Goal: Information Seeking & Learning: Stay updated

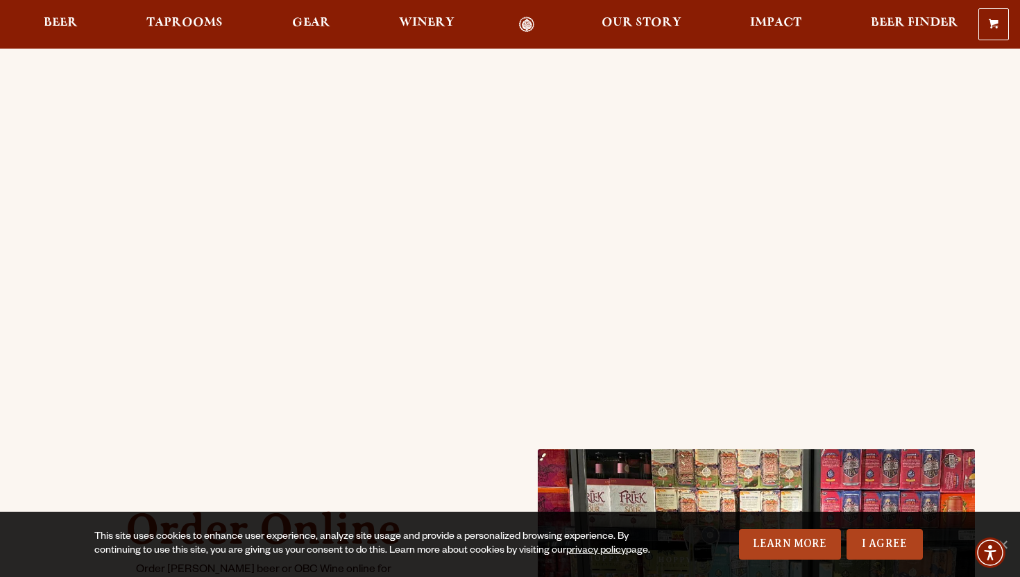
scroll to position [219, 0]
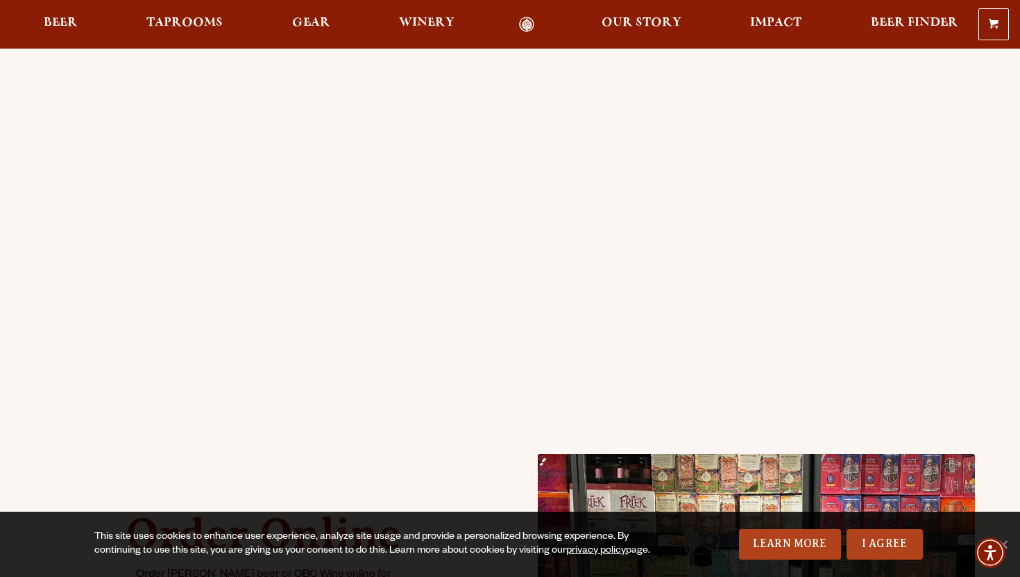
click at [37, 192] on div "Order Online Order [PERSON_NAME] beer or OBC Wine online for delivery or pick-u…" at bounding box center [509, 330] width 999 height 995
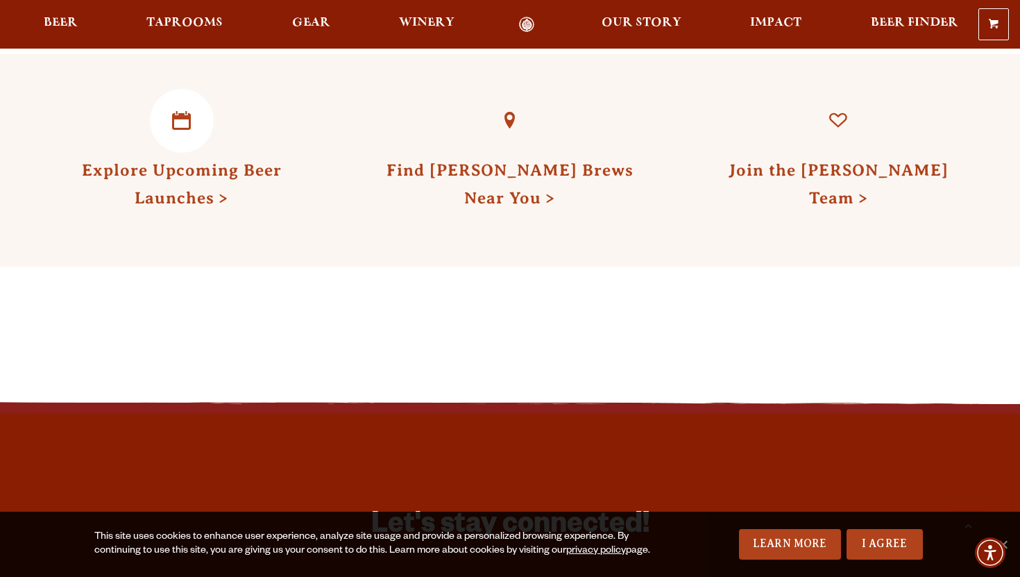
scroll to position [1678, 0]
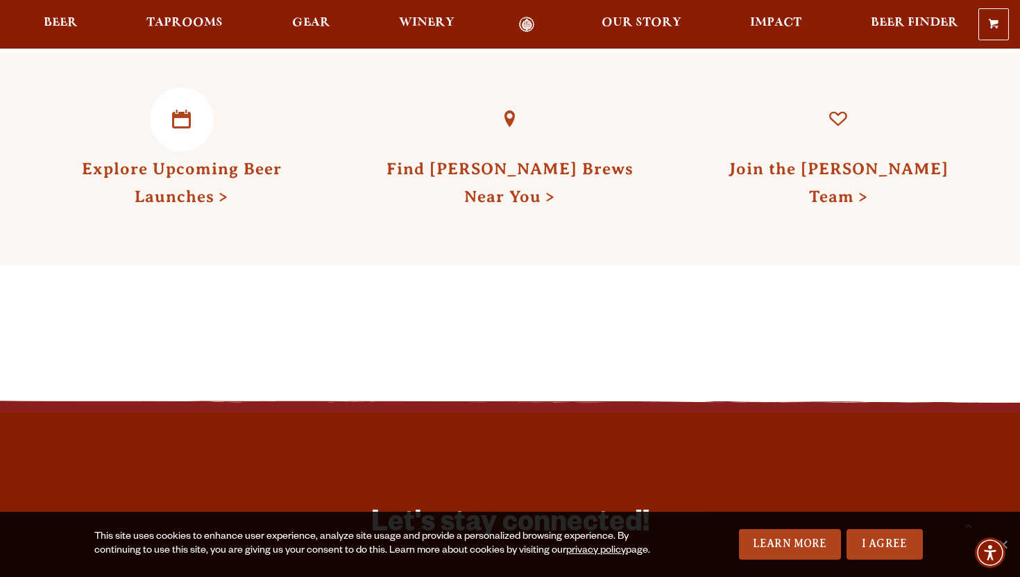
click at [167, 160] on link "Explore Upcoming Beer Launches" at bounding box center [182, 183] width 200 height 46
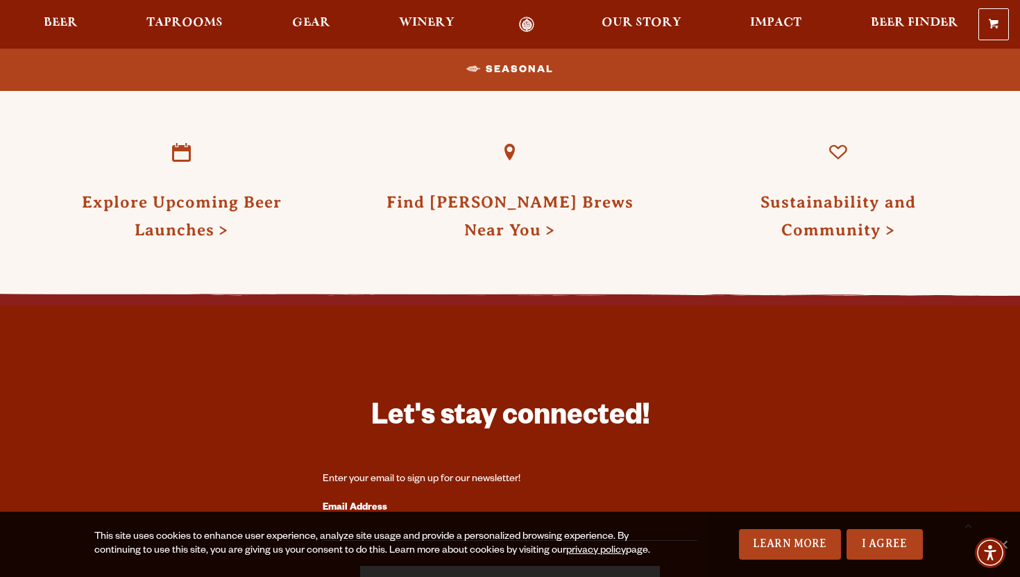
scroll to position [1532, 0]
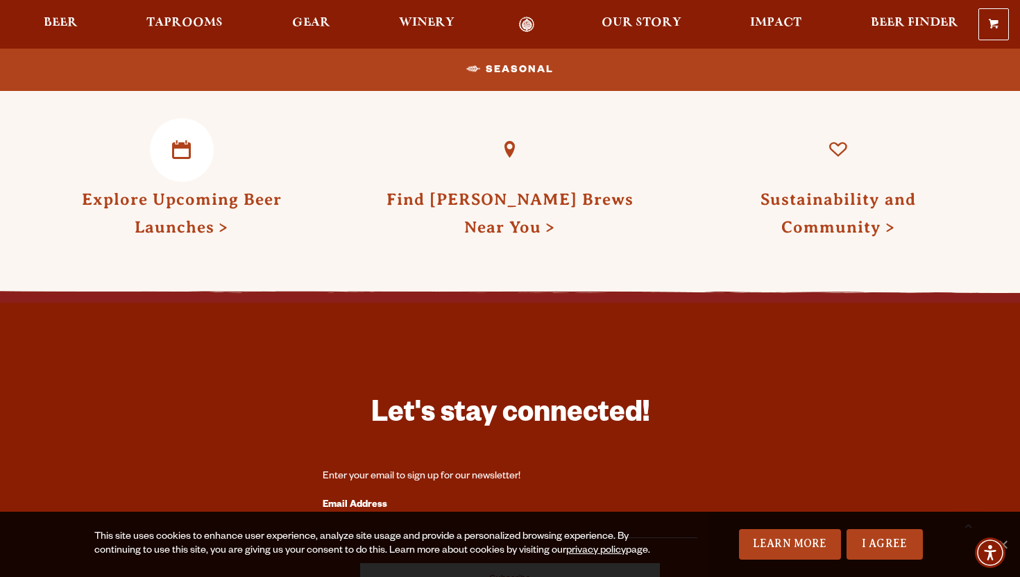
click at [198, 198] on link "Explore Upcoming Beer Launches" at bounding box center [182, 213] width 200 height 46
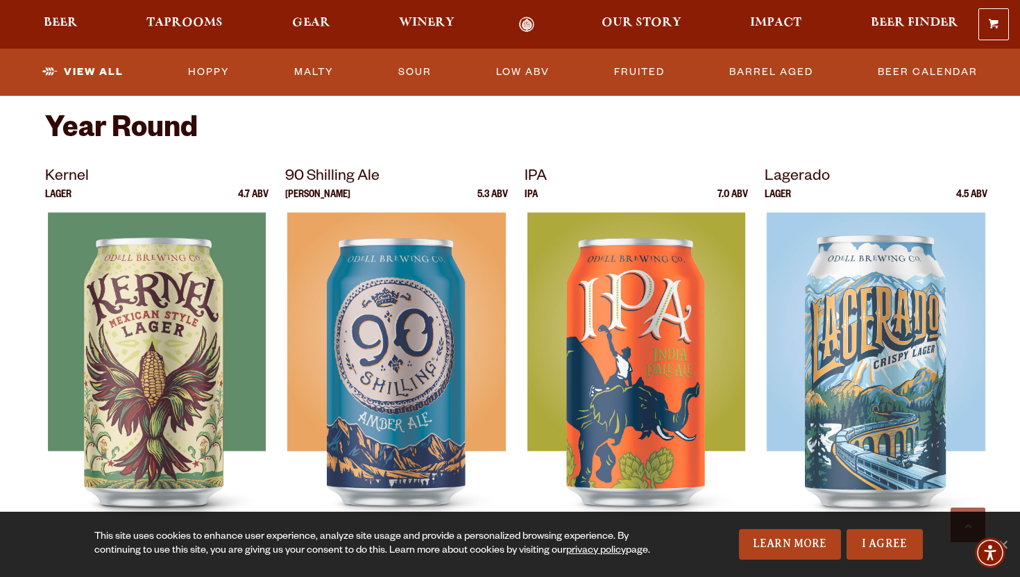
scroll to position [534, 0]
